Goal: Task Accomplishment & Management: Complete application form

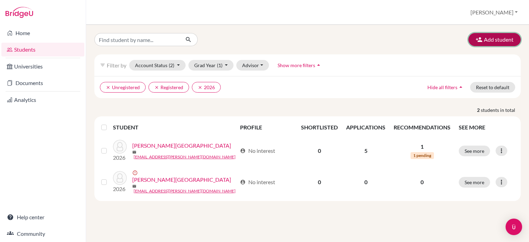
click at [483, 42] on button "Add student" at bounding box center [494, 39] width 52 height 13
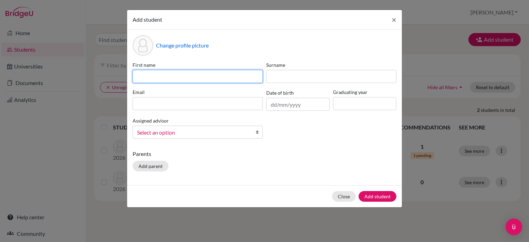
click at [222, 80] on input at bounding box center [197, 76] width 130 height 13
type input "[PERSON_NAME]"
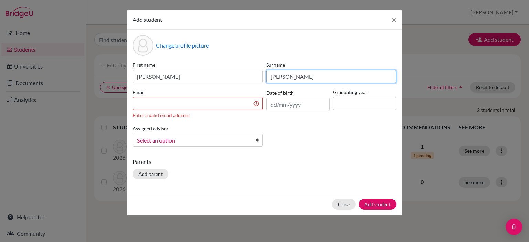
click at [277, 75] on input "[PERSON_NAME]" at bounding box center [331, 76] width 130 height 13
type input "[PERSON_NAME]"
click at [237, 102] on input at bounding box center [197, 103] width 130 height 13
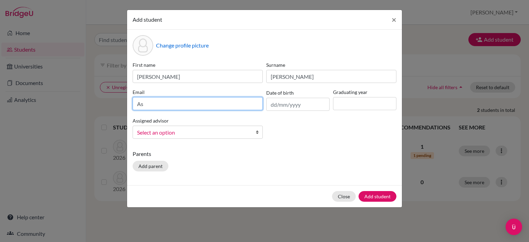
type input "A"
type input "[PERSON_NAME][EMAIL_ADDRESS][PERSON_NAME][DOMAIN_NAME]"
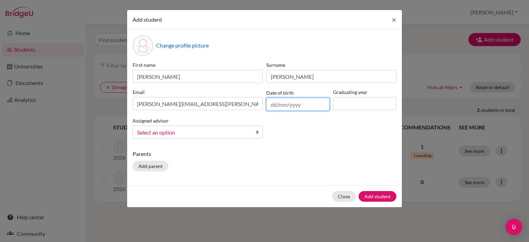
click at [276, 102] on input "text" at bounding box center [297, 104] width 63 height 13
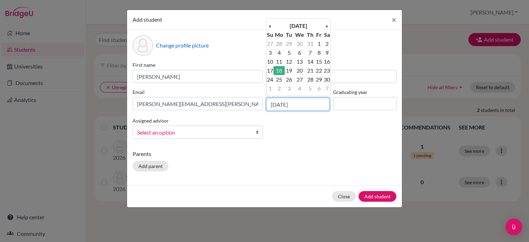
type input "[DATE]"
click at [278, 70] on td "18" at bounding box center [278, 70] width 11 height 9
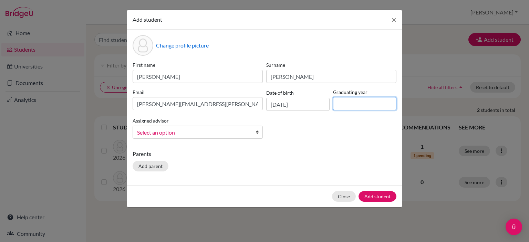
click at [348, 106] on input at bounding box center [364, 103] width 63 height 13
type input "2026"
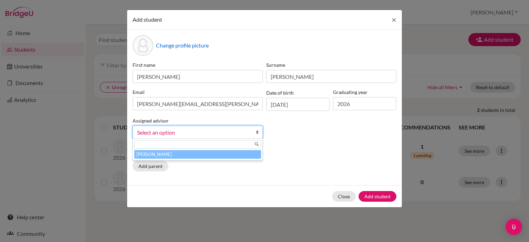
click at [255, 129] on b at bounding box center [258, 132] width 7 height 12
click at [231, 155] on li "[PERSON_NAME]" at bounding box center [197, 154] width 127 height 9
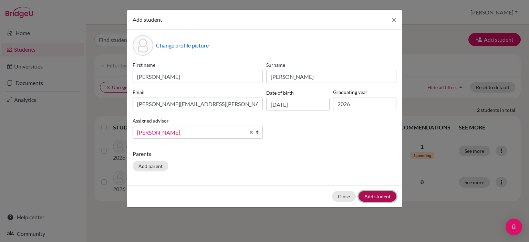
drag, startPoint x: 383, startPoint y: 195, endPoint x: 386, endPoint y: 195, distance: 3.8
click at [386, 195] on button "Add student" at bounding box center [377, 196] width 38 height 11
